Goal: Find specific page/section: Find specific page/section

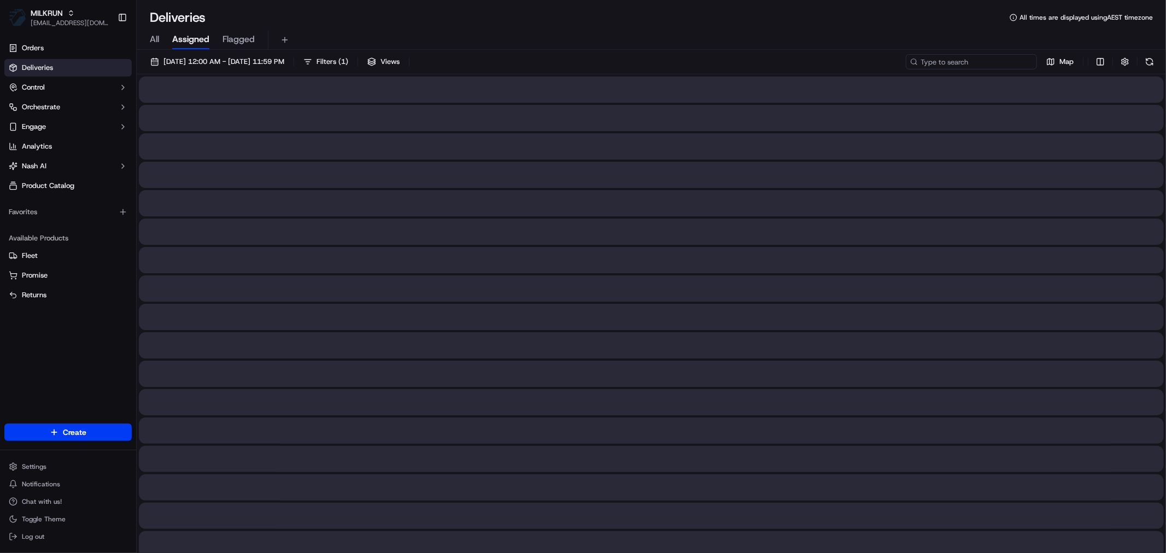
click at [987, 64] on input at bounding box center [971, 61] width 131 height 15
paste input "C2C89"
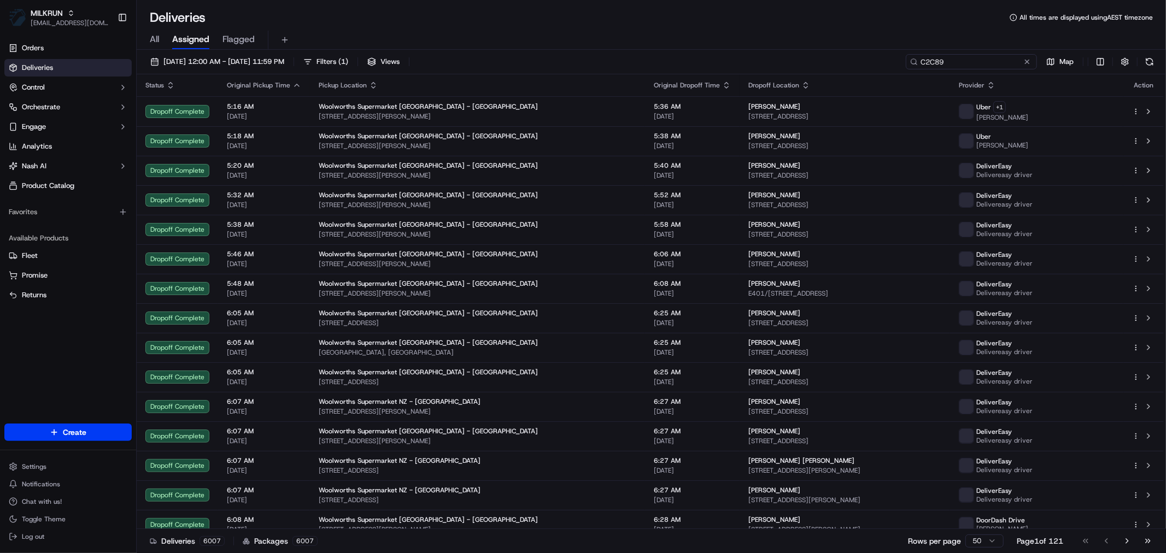
type input "C2C89"
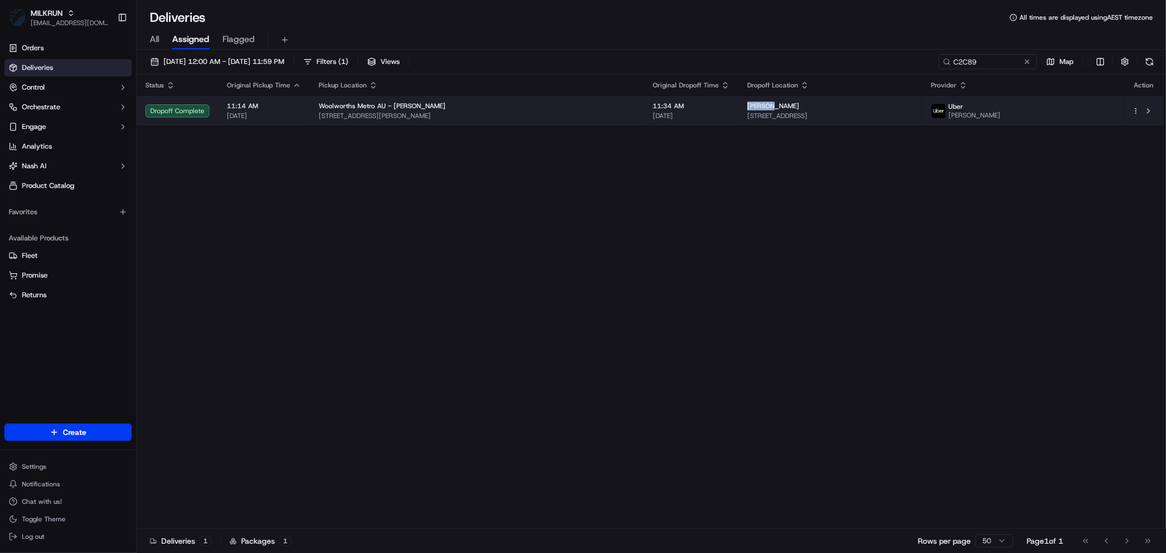
drag, startPoint x: 685, startPoint y: 104, endPoint x: 656, endPoint y: 107, distance: 28.6
click at [738, 107] on td "[PERSON_NAME] k [STREET_ADDRESS]" at bounding box center [830, 111] width 184 height 30
copy span "[PERSON_NAME]"
